Goal: Task Accomplishment & Management: Use online tool/utility

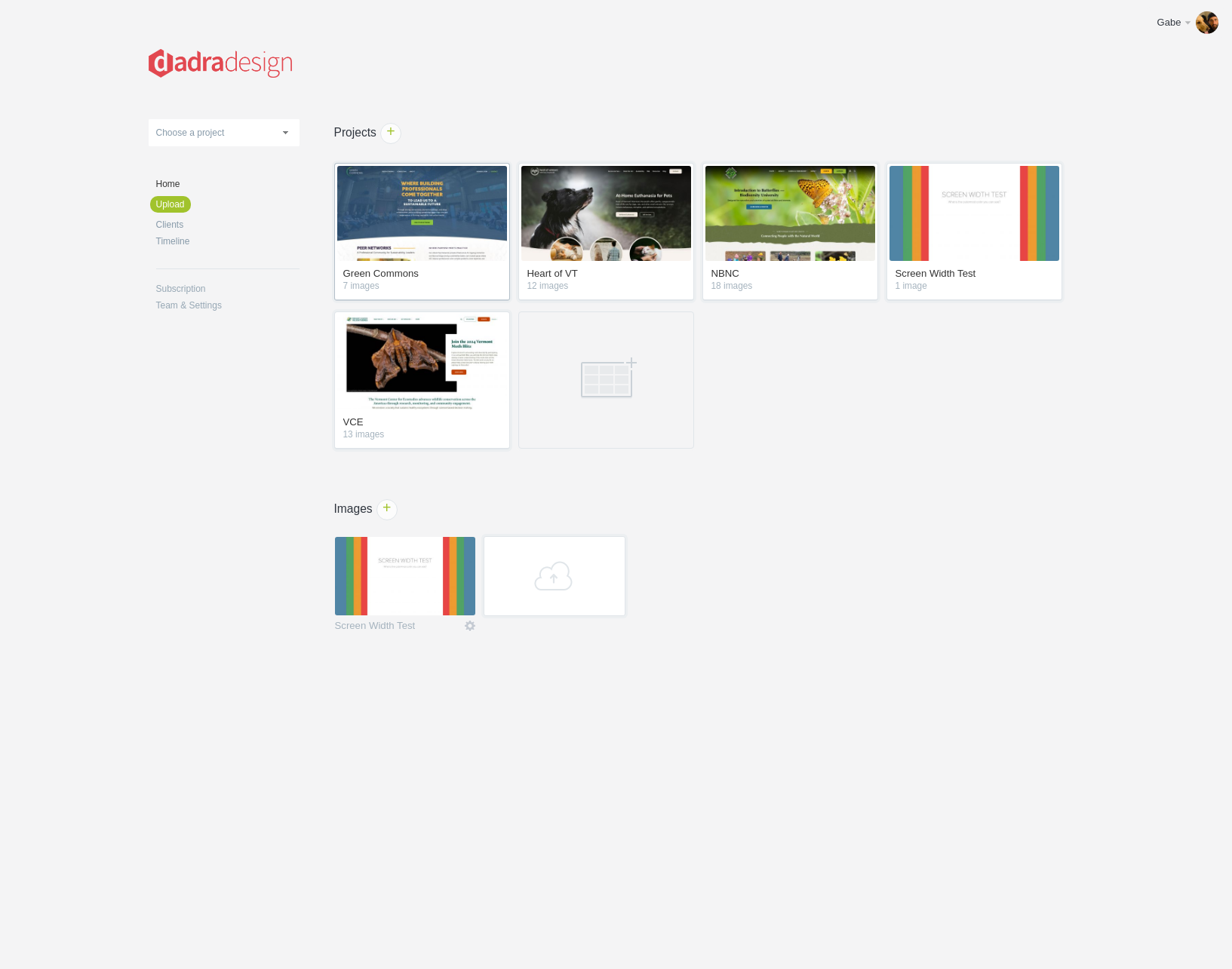
click at [415, 228] on img at bounding box center [422, 213] width 170 height 95
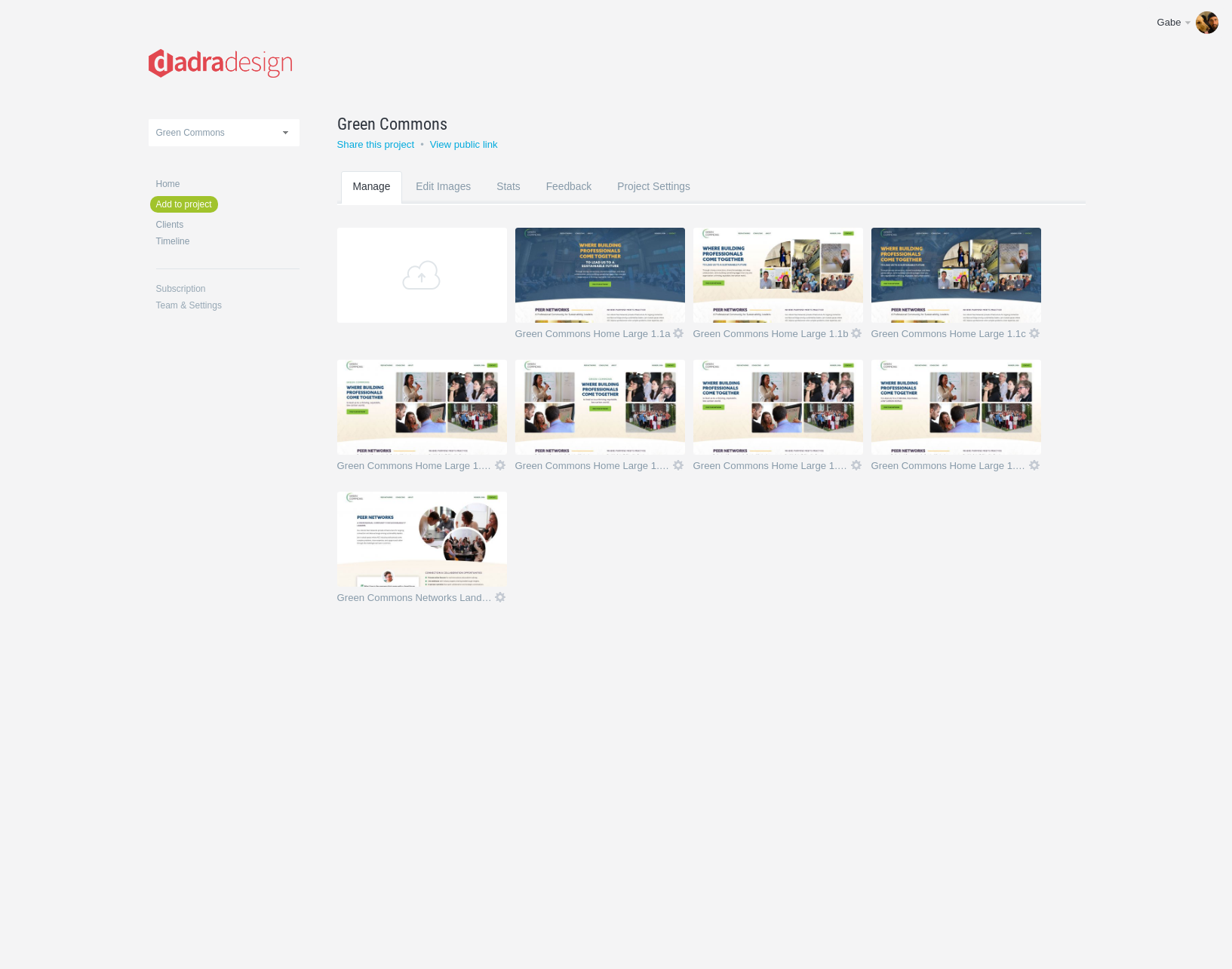
click at [382, 531] on img at bounding box center [422, 539] width 170 height 95
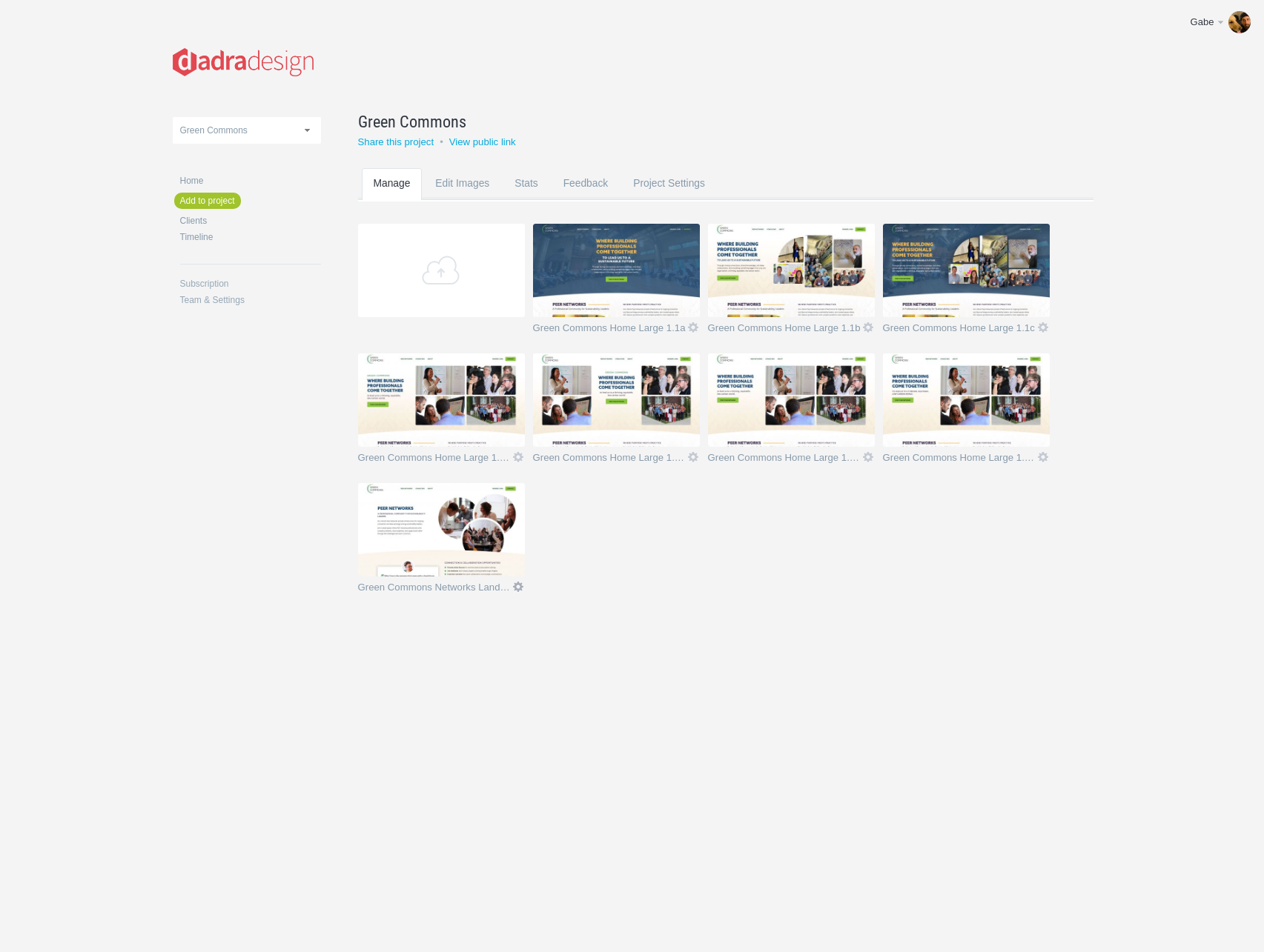
click at [519, 586] on link "Icon" at bounding box center [519, 587] width 14 height 14
click at [483, 529] on link "Edit / Replace" at bounding box center [489, 526] width 90 height 17
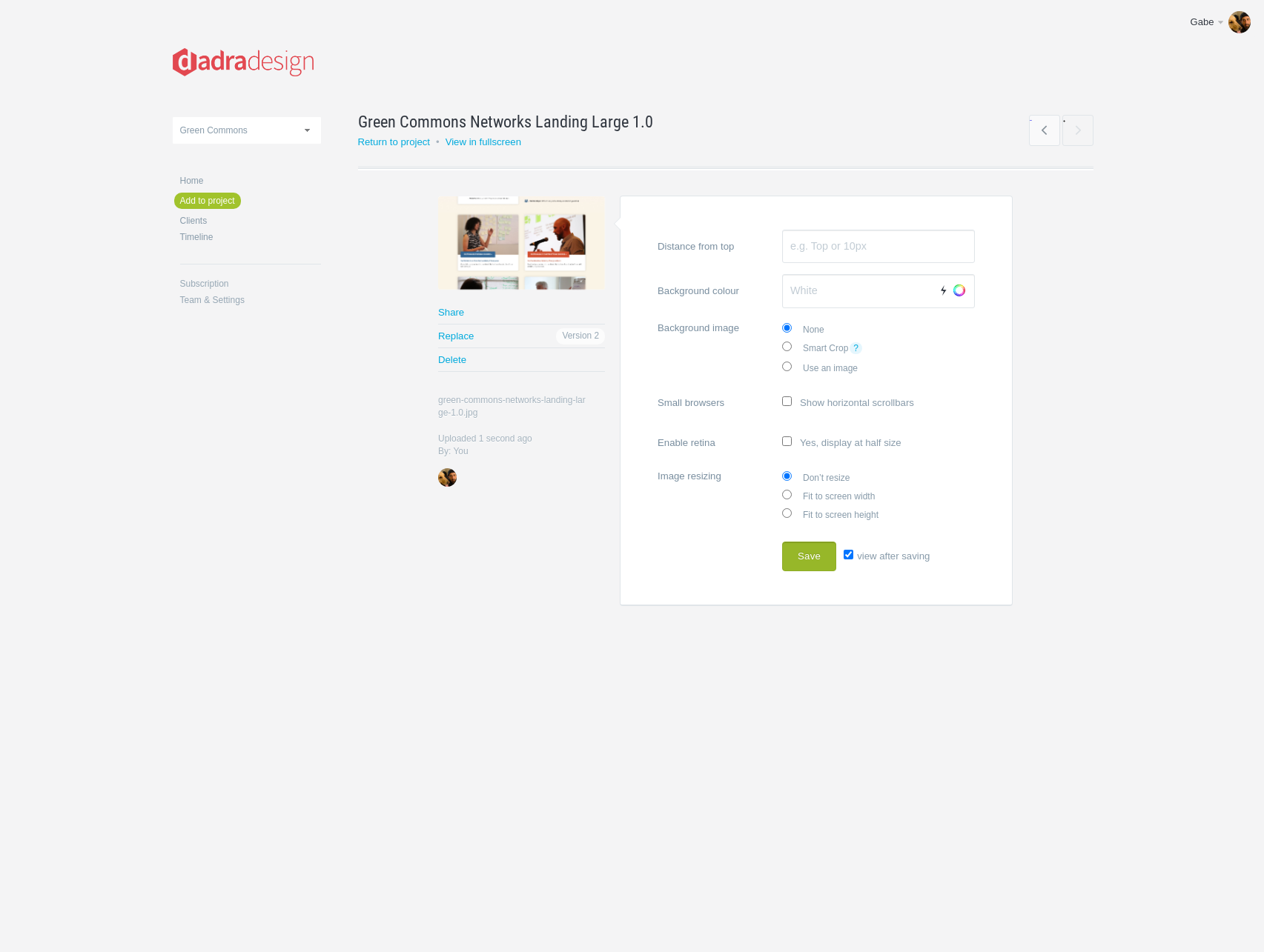
click at [809, 559] on button "Save" at bounding box center [809, 556] width 54 height 30
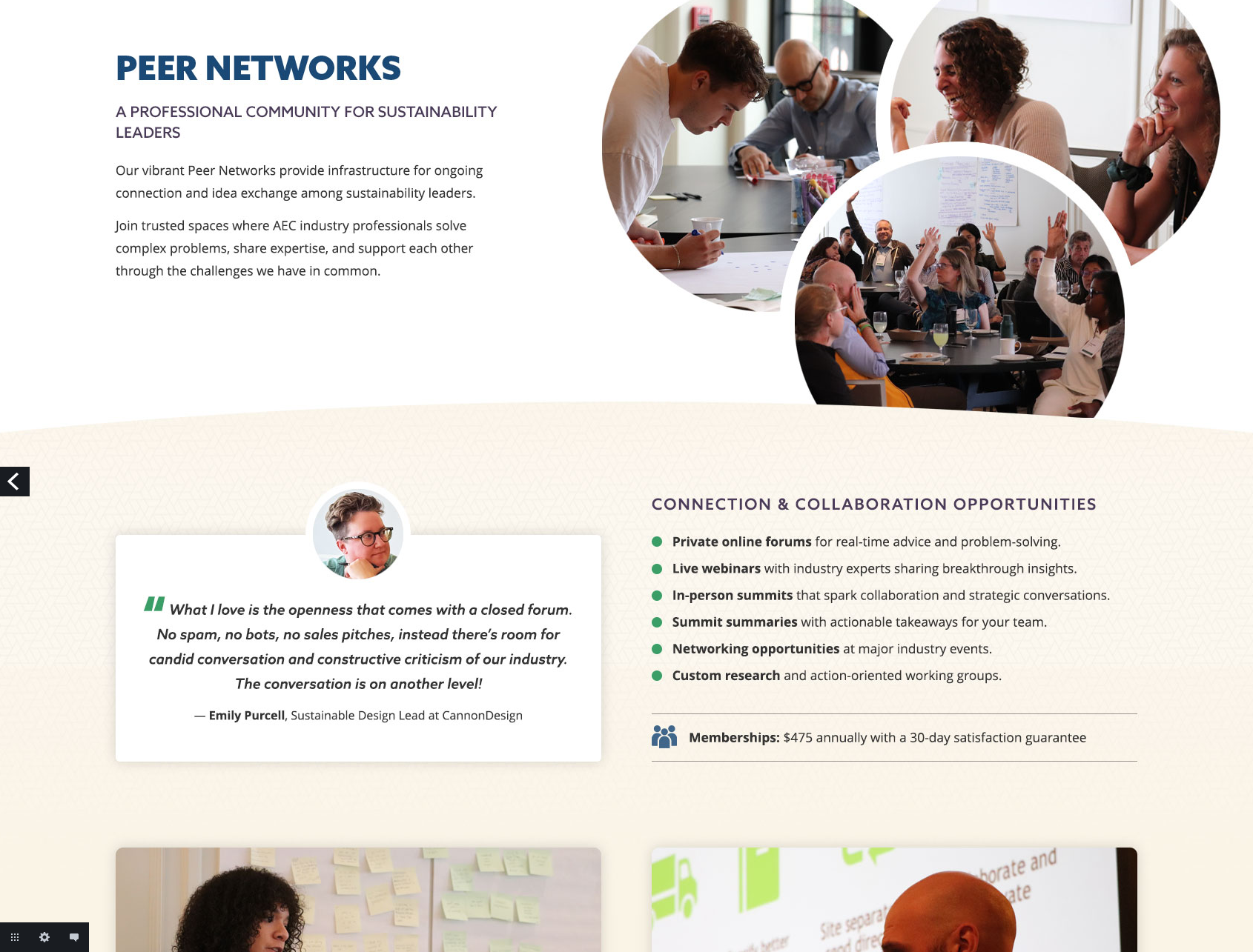
scroll to position [135, 0]
